Goal: Information Seeking & Learning: Find specific fact

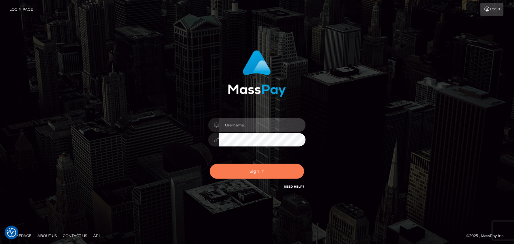
type input "Pk.es"
click at [259, 175] on button "Sign in" at bounding box center [257, 171] width 94 height 15
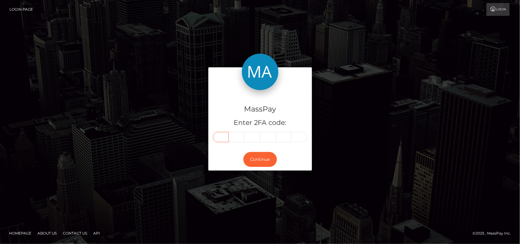
click at [222, 134] on input "text" at bounding box center [221, 137] width 16 height 10
type input "2"
type input "9"
type input "2"
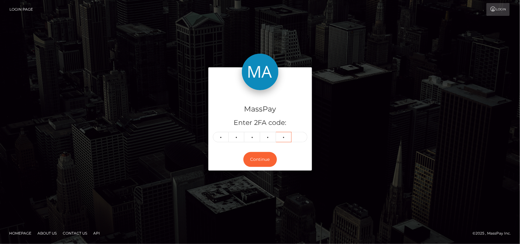
type input "5"
type input "1"
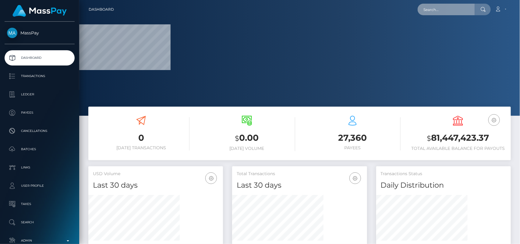
click at [430, 7] on input "text" at bounding box center [446, 10] width 57 height 12
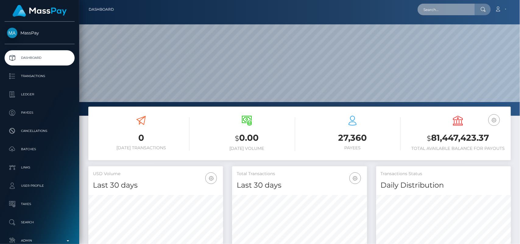
scroll to position [108, 135]
paste input "sussanisambo@gmail.com"
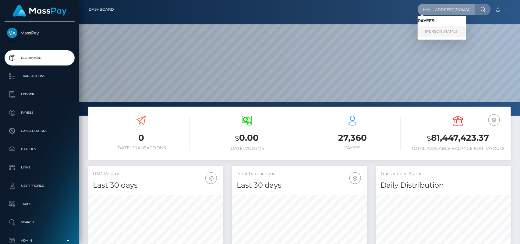
type input "sussanisambo@gmail.com"
click at [441, 33] on link "Sussan Itumeleng Sambo" at bounding box center [442, 31] width 49 height 11
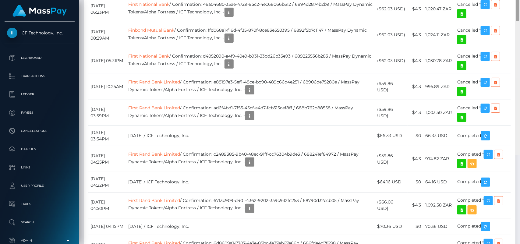
scroll to position [1052, 0]
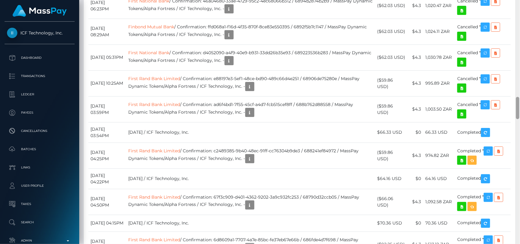
drag, startPoint x: 519, startPoint y: 18, endPoint x: 520, endPoint y: 106, distance: 87.8
click at [520, 106] on div at bounding box center [518, 122] width 5 height 244
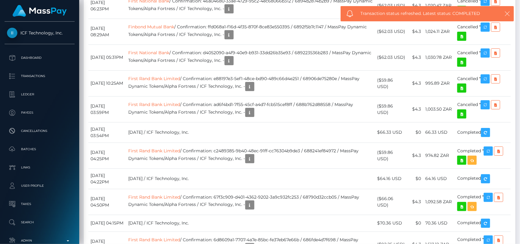
click at [506, 14] on icon "button" at bounding box center [507, 14] width 6 height 6
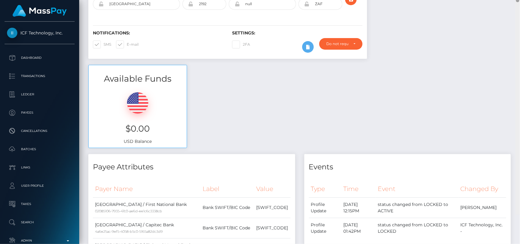
scroll to position [24, 0]
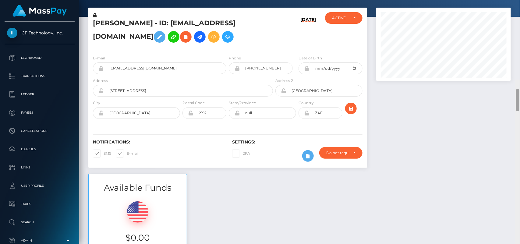
drag, startPoint x: 518, startPoint y: 100, endPoint x: 489, endPoint y: 5, distance: 98.8
click at [489, 5] on div "Customer Profile Loading... Loading..." at bounding box center [299, 122] width 441 height 244
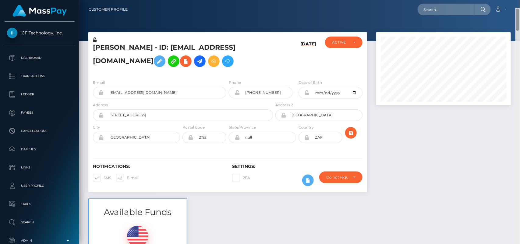
drag, startPoint x: 518, startPoint y: 18, endPoint x: 517, endPoint y: 4, distance: 14.0
click at [517, 4] on div "Customer Profile Loading... Loading..." at bounding box center [299, 122] width 441 height 244
click at [469, 11] on input "text" at bounding box center [446, 10] width 57 height 12
paste input "jocelynhasmore@gmail.com"
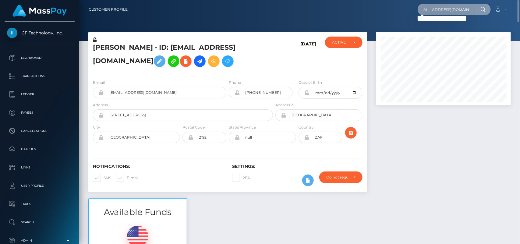
type input "jocelynhasmore@gmail.com"
click at [437, 8] on input "jocelynhasmore@gmail.com" at bounding box center [446, 10] width 57 height 12
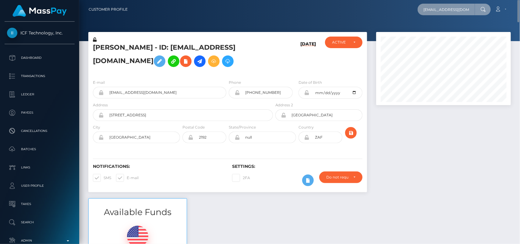
click at [437, 8] on input "jocelynhasmore@gmail.com" at bounding box center [446, 10] width 57 height 12
paste input "worshipdreaa@gmail.com"
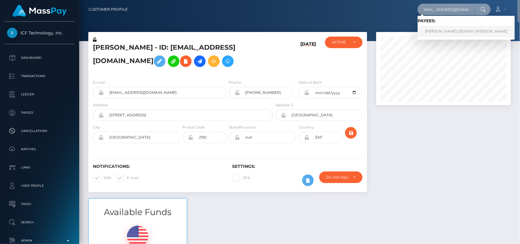
type input "worshipdreaa@gmail.com"
click at [433, 36] on link "JOCELYN DESINAY ALLEN" at bounding box center [466, 31] width 97 height 11
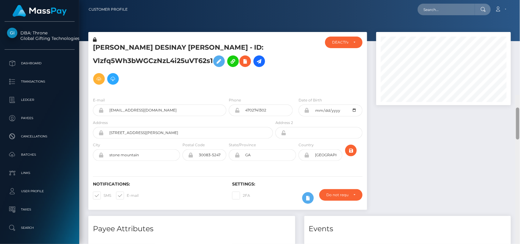
drag, startPoint x: 518, startPoint y: 31, endPoint x: 462, endPoint y: -23, distance: 77.6
click at [462, 0] on html "DBA: Throne Global Gifting Technologies Inc Dashboard Transactions Ledger Payee…" at bounding box center [260, 122] width 520 height 244
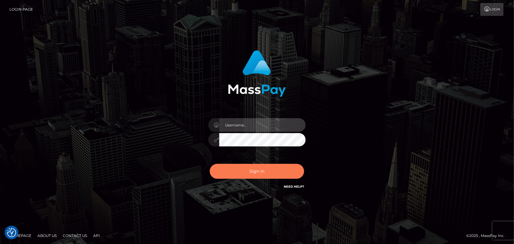
type input "Pk.es"
click at [245, 170] on button "Sign in" at bounding box center [257, 171] width 94 height 15
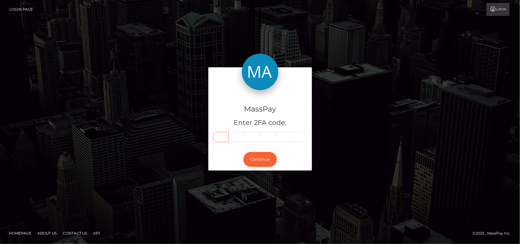
click at [217, 137] on input "text" at bounding box center [221, 137] width 16 height 10
type input "8"
type input "1"
type input "5"
type input "1"
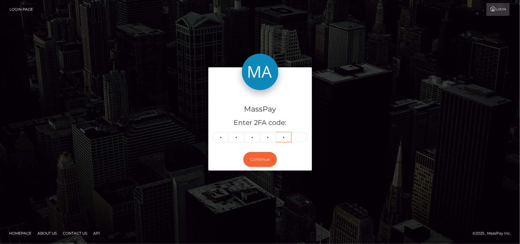
type input "8"
type input "5"
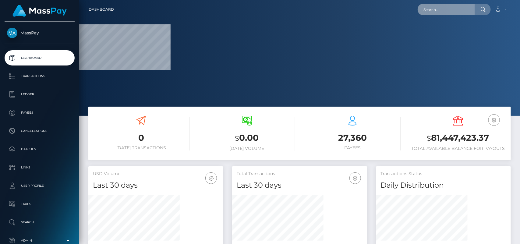
click at [436, 7] on input "text" at bounding box center [446, 10] width 57 height 12
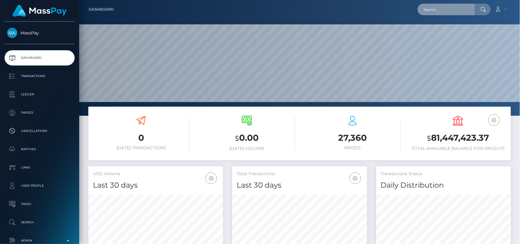
scroll to position [108, 135]
paste input "[EMAIL_ADDRESS][DOMAIN_NAME]"
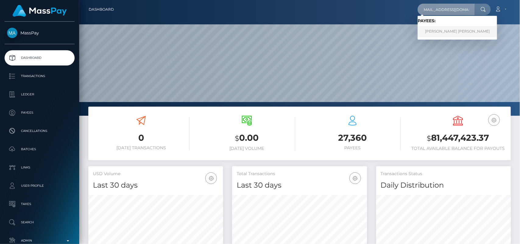
type input "[EMAIL_ADDRESS][DOMAIN_NAME]"
click at [430, 32] on link "[PERSON_NAME] [PERSON_NAME]" at bounding box center [458, 31] width 80 height 11
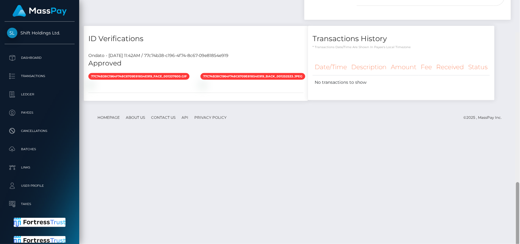
scroll to position [386, 0]
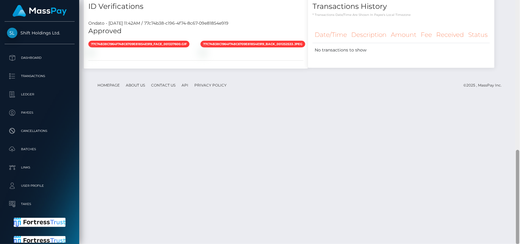
drag, startPoint x: 518, startPoint y: 87, endPoint x: 520, endPoint y: 217, distance: 130.1
click at [520, 217] on div at bounding box center [517, 197] width 3 height 94
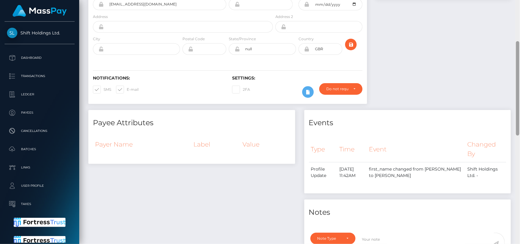
scroll to position [0, 0]
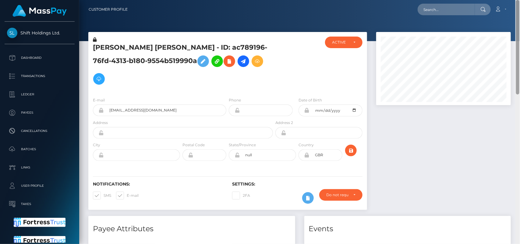
drag, startPoint x: 518, startPoint y: 202, endPoint x: 469, endPoint y: 13, distance: 195.3
click at [469, 13] on div "Customer Profile Loading... Loading..." at bounding box center [299, 122] width 441 height 244
click at [445, 10] on input "text" at bounding box center [446, 10] width 57 height 12
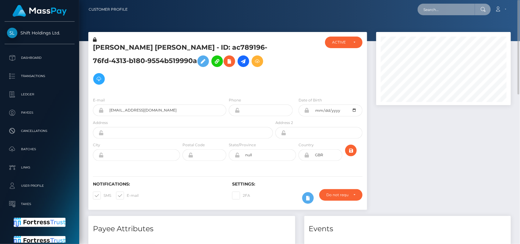
paste input "SKYE [PERSON_NAME]"
type input "SKYE [PERSON_NAME]"
click at [447, 11] on input "SKYE [PERSON_NAME]" at bounding box center [446, 10] width 57 height 12
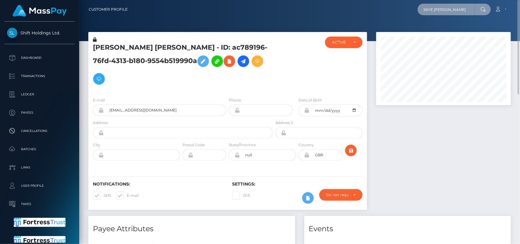
click at [447, 11] on input "SKYE [PERSON_NAME]" at bounding box center [446, 10] width 57 height 12
paste input "BROOKE DEMI JAMES"
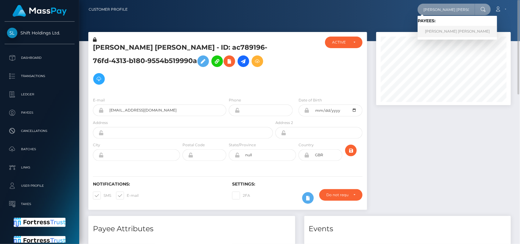
type input "BROOKE DEMI JAMES"
click at [450, 31] on link "BROOKE DEMI JAMES" at bounding box center [458, 31] width 80 height 11
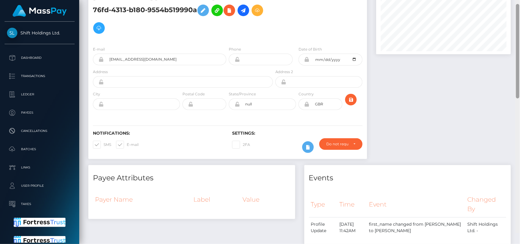
scroll to position [40, 0]
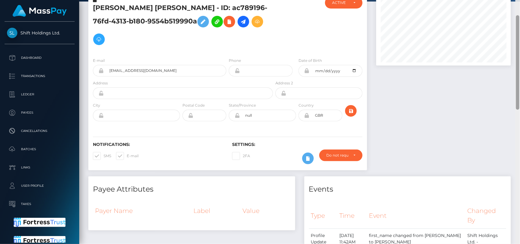
drag, startPoint x: 518, startPoint y: 153, endPoint x: 511, endPoint y: 62, distance: 91.4
click at [511, 62] on div "Customer Profile Loading... Loading..." at bounding box center [299, 122] width 441 height 244
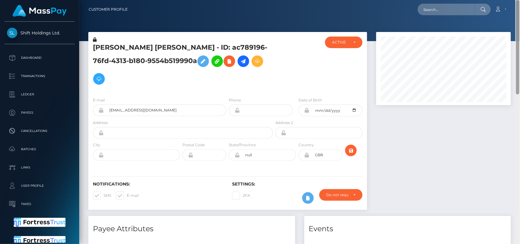
drag, startPoint x: 518, startPoint y: 63, endPoint x: 508, endPoint y: 2, distance: 61.3
click at [508, 2] on div "Customer Profile Loading... Loading..." at bounding box center [299, 122] width 441 height 244
click at [459, 11] on input "text" at bounding box center [446, 10] width 57 height 12
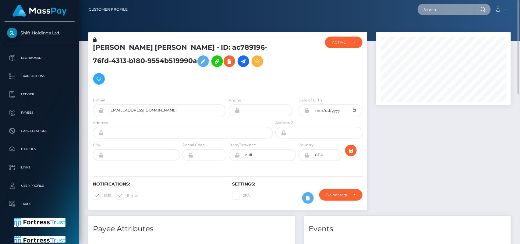
paste input "Brooke James"
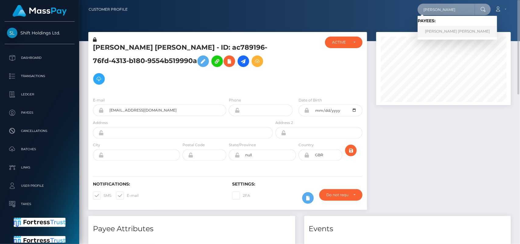
type input "Brooke James"
click at [447, 35] on link "BROOKE DEMI JAMES" at bounding box center [458, 31] width 80 height 11
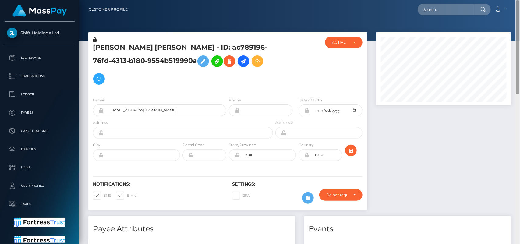
drag, startPoint x: 517, startPoint y: 160, endPoint x: 514, endPoint y: 10, distance: 150.0
click at [514, 10] on div "Customer Profile Loading... Loading..." at bounding box center [299, 122] width 441 height 244
click at [135, 105] on input "[EMAIL_ADDRESS][DOMAIN_NAME]" at bounding box center [165, 111] width 123 height 12
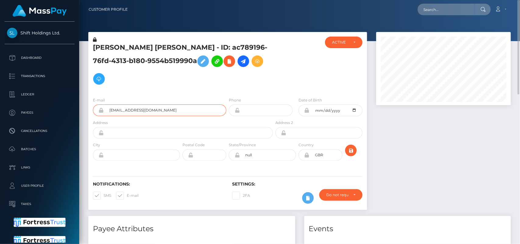
click at [165, 105] on input "[EMAIL_ADDRESS][DOMAIN_NAME]" at bounding box center [165, 111] width 123 height 12
click at [430, 12] on input "text" at bounding box center [446, 10] width 57 height 12
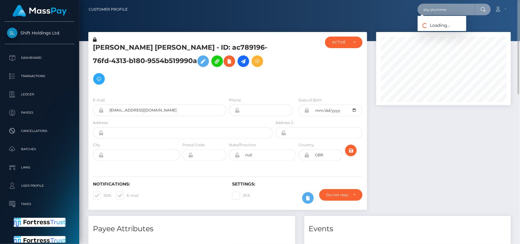
type input "sky plummer"
click at [434, 9] on input "sky plummer" at bounding box center [446, 10] width 57 height 12
paste input "brookejamesgla@outlook.com"
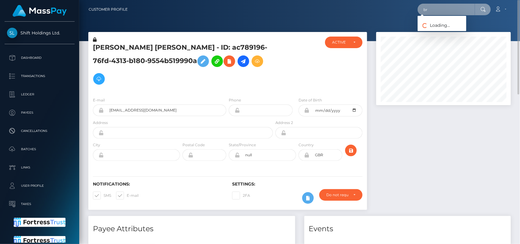
type input "b"
paste input "brookejamesgla@outlook.com"
type input "brookejamesgla@outlook.com"
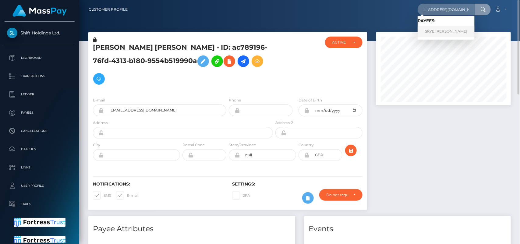
scroll to position [0, 0]
click at [425, 31] on link "SKYE MARGARET FRANCES PLUMMER" at bounding box center [446, 31] width 57 height 11
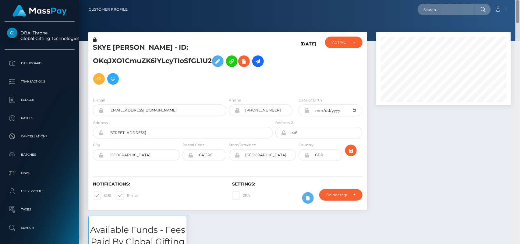
drag, startPoint x: 519, startPoint y: 21, endPoint x: 501, endPoint y: -27, distance: 51.7
click at [501, 0] on html "DBA: Throne Global Gifting Technologies Inc Dashboard Transactions Ledger Payee…" at bounding box center [260, 122] width 520 height 244
click at [142, 109] on input "[EMAIL_ADDRESS][DOMAIN_NAME]" at bounding box center [165, 111] width 123 height 12
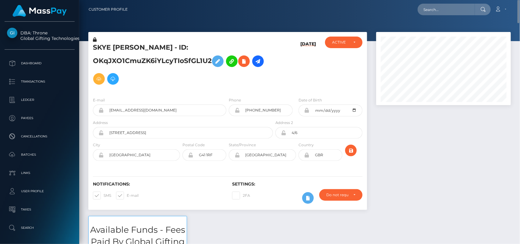
click at [413, 167] on div at bounding box center [444, 124] width 144 height 184
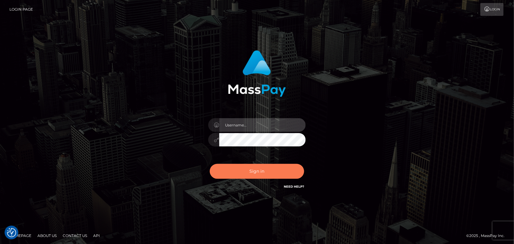
type input "[DOMAIN_NAME]"
click at [259, 173] on button "Sign in" at bounding box center [257, 171] width 94 height 15
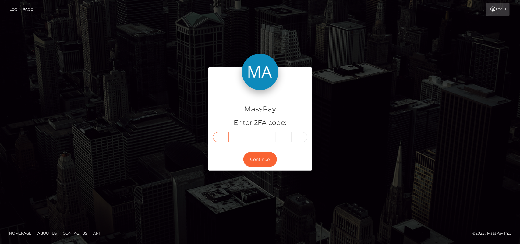
click at [219, 141] on input "text" at bounding box center [221, 137] width 16 height 10
type input "4"
type input "7"
type input "8"
type input "4"
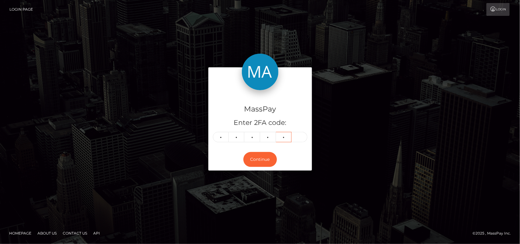
type input "4"
type input "0"
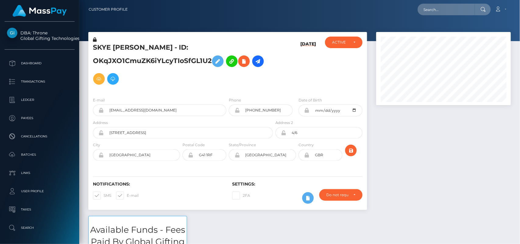
scroll to position [73, 135]
click at [453, 7] on input "text" at bounding box center [446, 10] width 57 height 12
paste input "[EMAIL_ADDRESS][DOMAIN_NAME]"
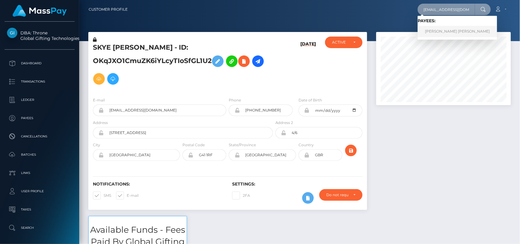
type input "[EMAIL_ADDRESS][DOMAIN_NAME]"
click at [444, 29] on link "[PERSON_NAME] [PERSON_NAME]" at bounding box center [458, 31] width 80 height 11
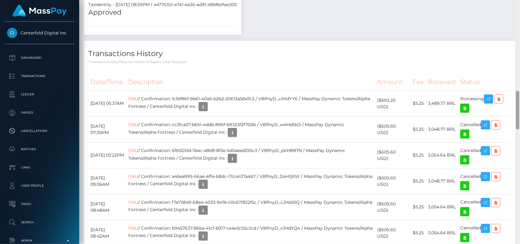
scroll to position [566, 0]
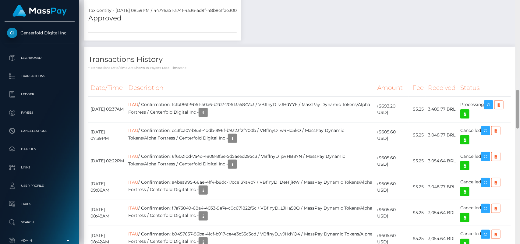
drag, startPoint x: 518, startPoint y: 59, endPoint x: 520, endPoint y: 123, distance: 64.0
click at [520, 123] on div at bounding box center [517, 109] width 3 height 39
click at [207, 109] on icon "button" at bounding box center [203, 113] width 7 height 8
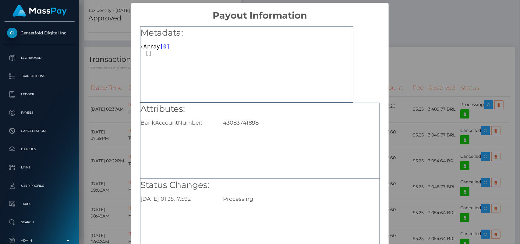
click at [239, 121] on div "43083741898" at bounding box center [301, 122] width 165 height 7
click at [288, 132] on div "Attributes: BankAccountNumber: 43083741898" at bounding box center [260, 141] width 240 height 76
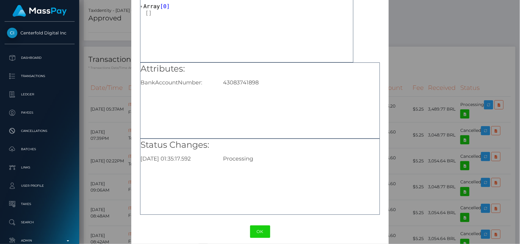
scroll to position [46, 0]
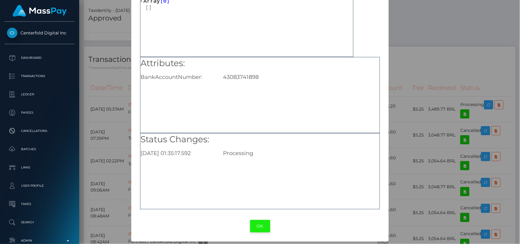
click at [258, 226] on button "OK" at bounding box center [260, 226] width 20 height 12
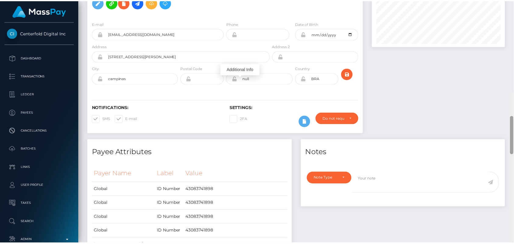
scroll to position [0, 0]
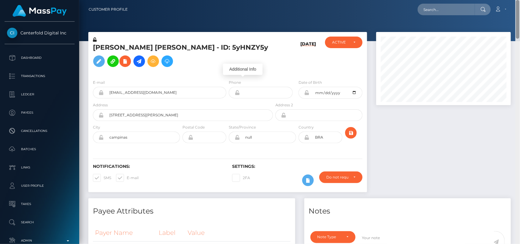
drag, startPoint x: 518, startPoint y: 101, endPoint x: 488, endPoint y: -3, distance: 108.8
click at [488, 0] on html "Centerfold Digital Inc Dashboard Transactions Ledger Payees" at bounding box center [260, 122] width 520 height 244
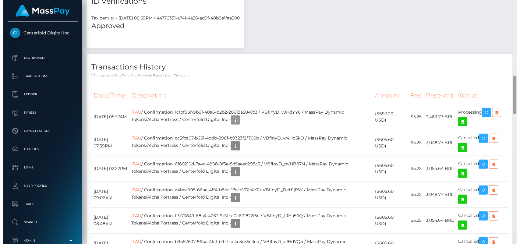
scroll to position [538, 0]
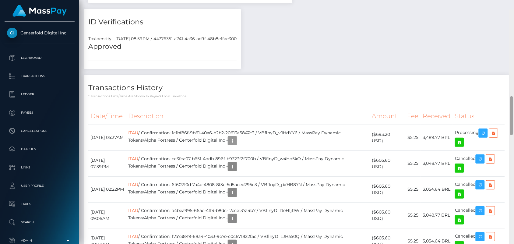
drag, startPoint x: 511, startPoint y: 22, endPoint x: 518, endPoint y: 107, distance: 85.9
click at [514, 107] on html "Centerfold Digital Inc Dashboard Transactions Ledger Payees" at bounding box center [257, 122] width 514 height 244
click at [485, 130] on icon "button" at bounding box center [483, 134] width 7 height 8
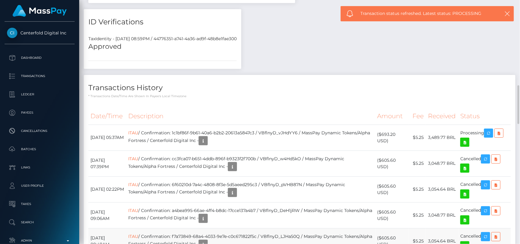
scroll to position [73, 135]
